Goal: Transaction & Acquisition: Purchase product/service

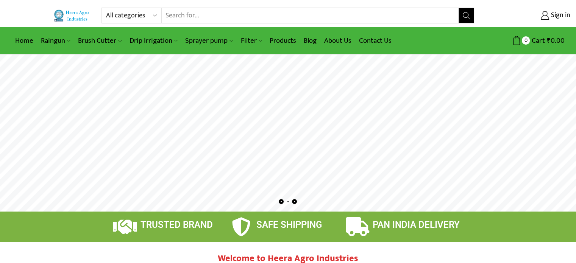
click at [59, 13] on img at bounding box center [72, 15] width 37 height 12
click at [395, 88] on rs-layer at bounding box center [288, 133] width 576 height 157
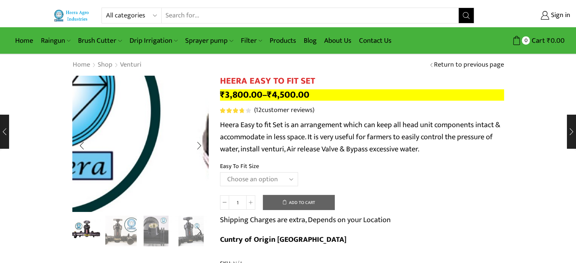
click at [118, 128] on img "1 / 8" at bounding box center [278, 238] width 970 height 970
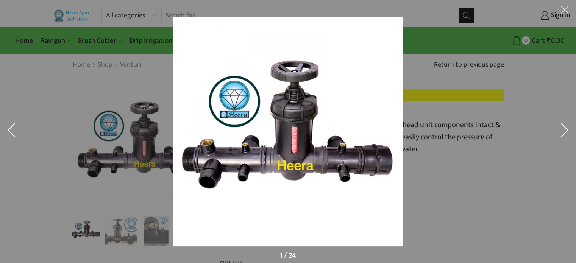
click at [243, 98] on img at bounding box center [288, 132] width 230 height 230
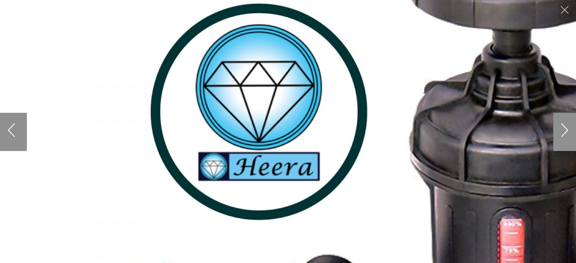
click at [215, 98] on img at bounding box center [485, 239] width 970 height 970
